Goal: Task Accomplishment & Management: Manage account settings

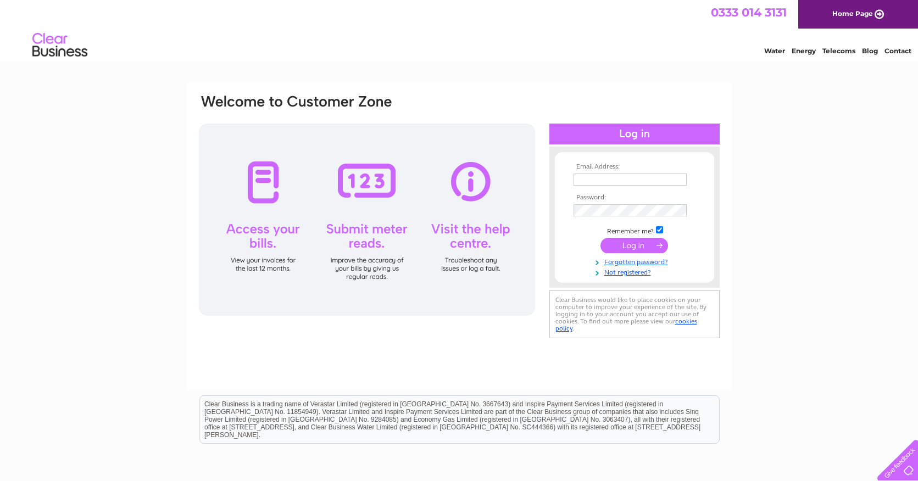
type input "accounts@cromaston.co.uk"
click at [617, 242] on input "submit" at bounding box center [634, 245] width 68 height 15
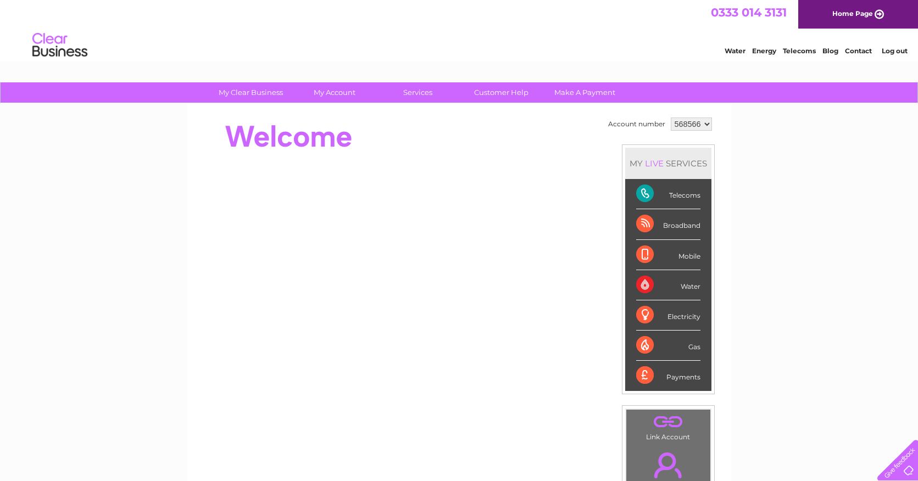
click at [651, 191] on div "Telecoms" at bounding box center [668, 194] width 64 height 30
click at [641, 194] on div "Telecoms" at bounding box center [668, 194] width 64 height 30
click at [678, 196] on div "Telecoms" at bounding box center [668, 194] width 64 height 30
click at [645, 190] on div "Telecoms" at bounding box center [668, 194] width 64 height 30
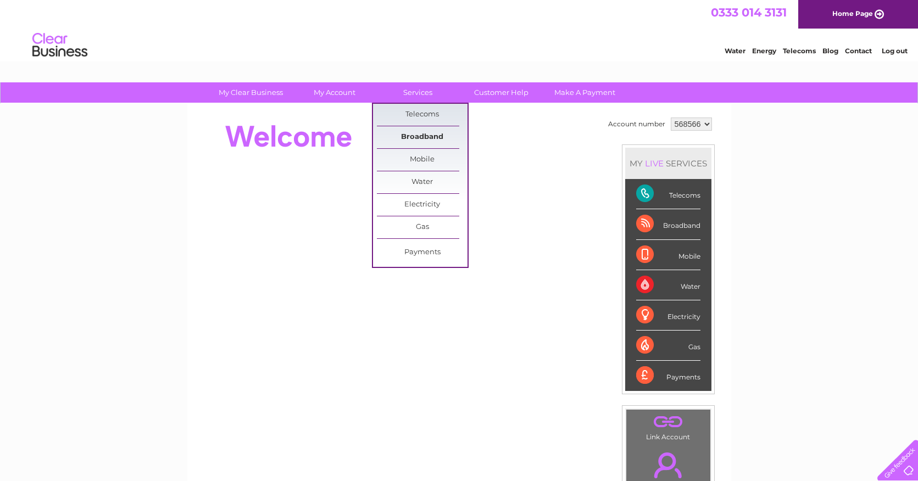
click at [421, 136] on link "Broadband" at bounding box center [422, 137] width 91 height 22
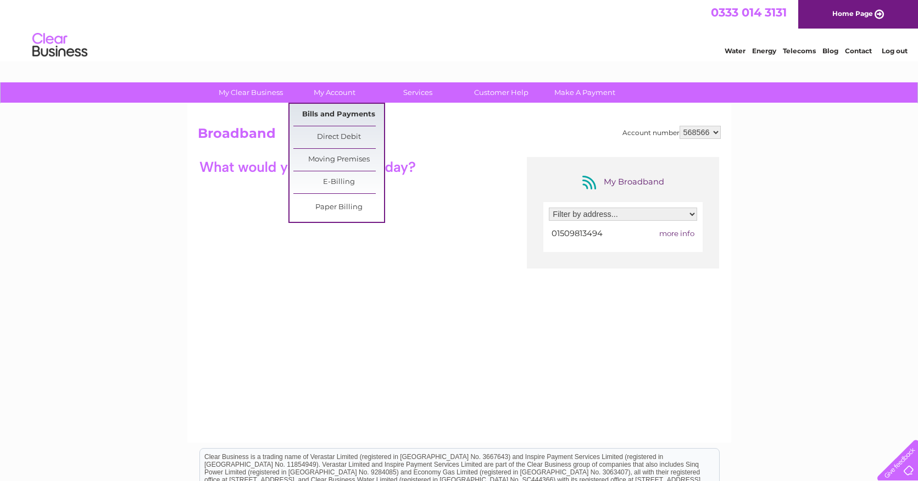
click at [335, 112] on link "Bills and Payments" at bounding box center [338, 115] width 91 height 22
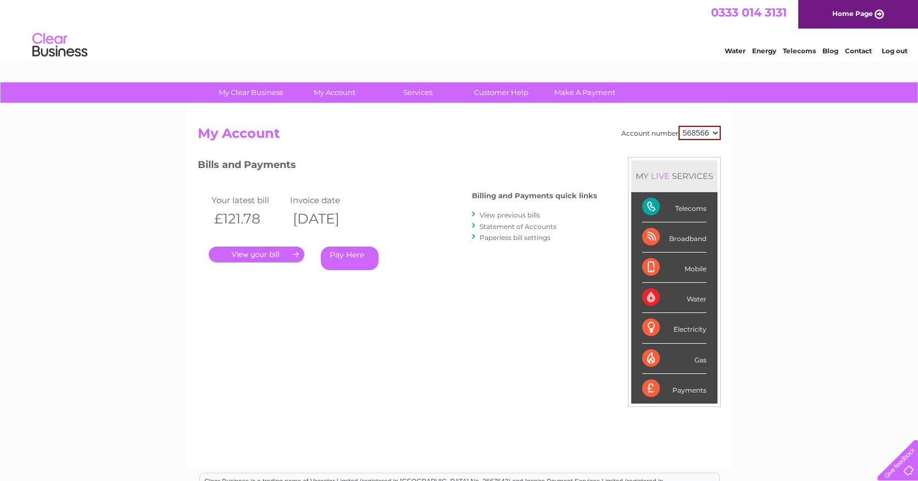
click at [246, 253] on link "." at bounding box center [257, 255] width 96 height 16
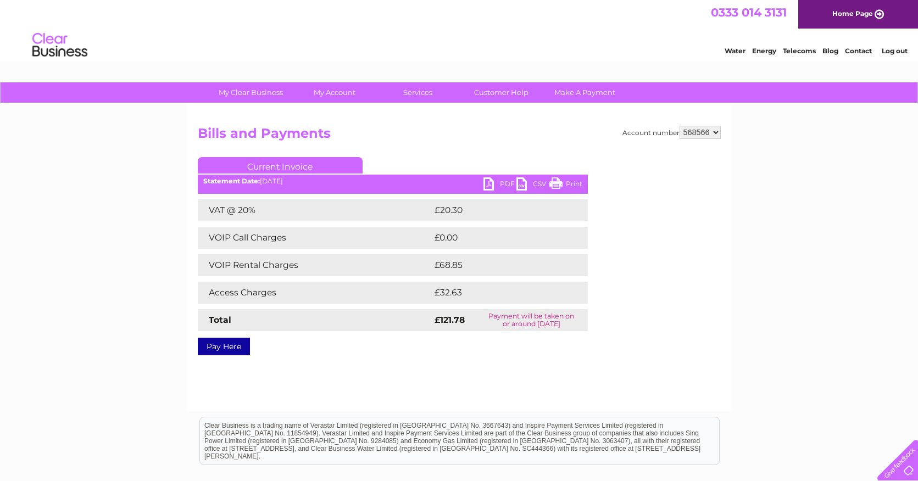
click at [492, 182] on link "PDF" at bounding box center [499, 185] width 33 height 16
click at [232, 35] on div "Water Energy Telecoms Blog Contact Log out" at bounding box center [459, 47] width 918 height 36
click at [890, 50] on link "Log out" at bounding box center [895, 51] width 26 height 8
